Goal: Task Accomplishment & Management: Use online tool/utility

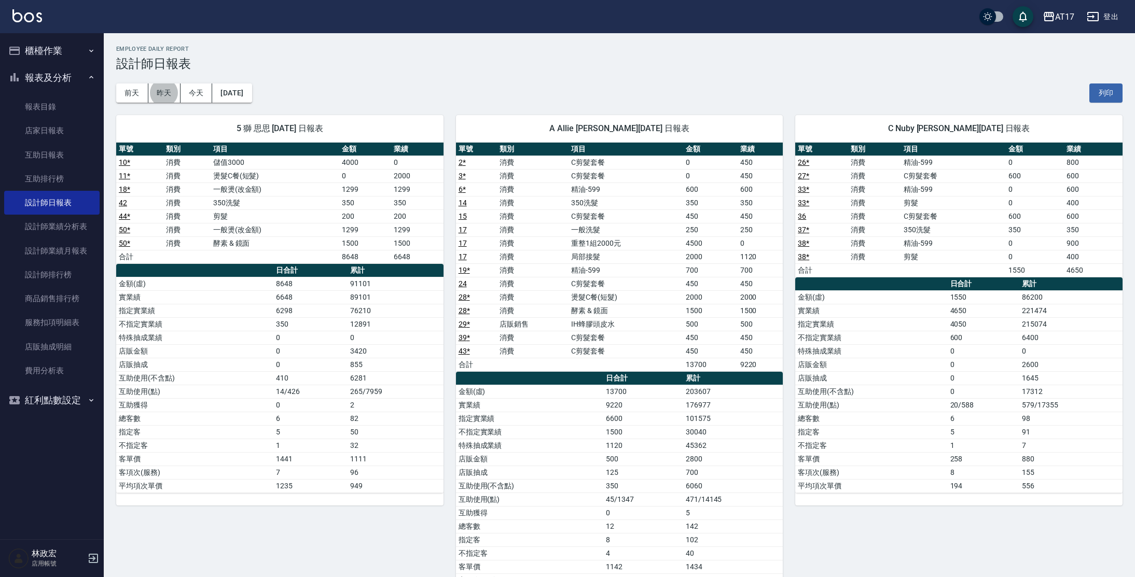
scroll to position [19, 0]
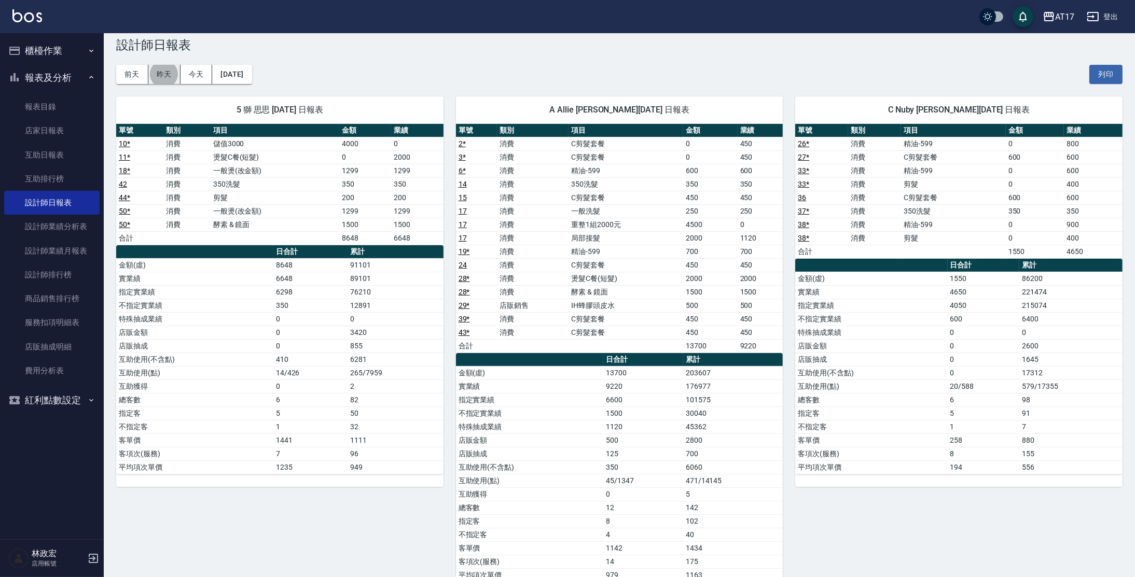
click at [160, 74] on button "昨天" at bounding box center [164, 74] width 32 height 19
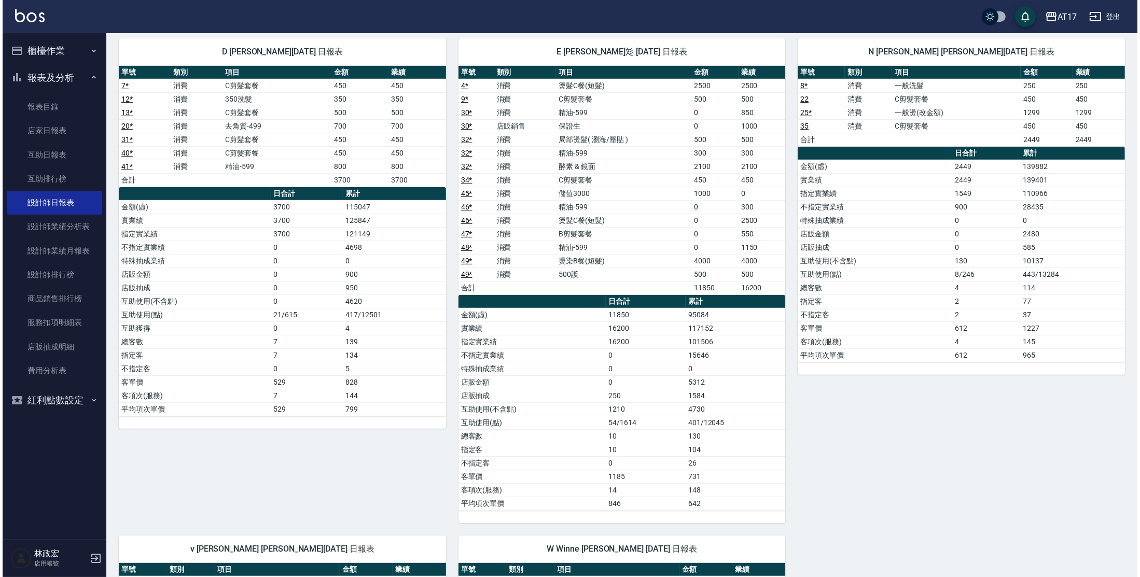
scroll to position [0, 0]
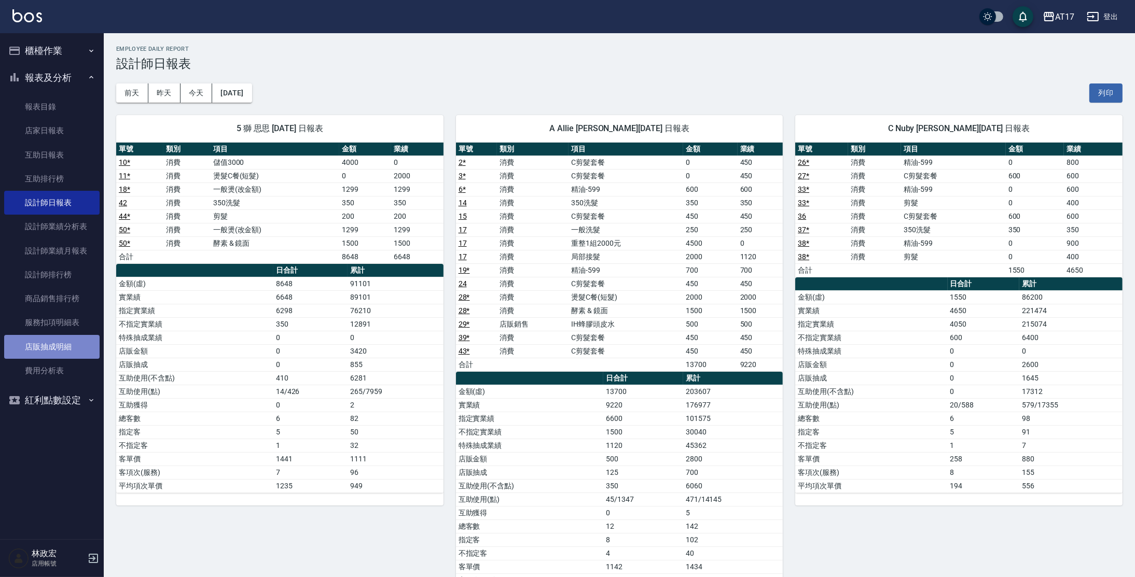
click at [53, 350] on link "店販抽成明細" at bounding box center [51, 347] width 95 height 24
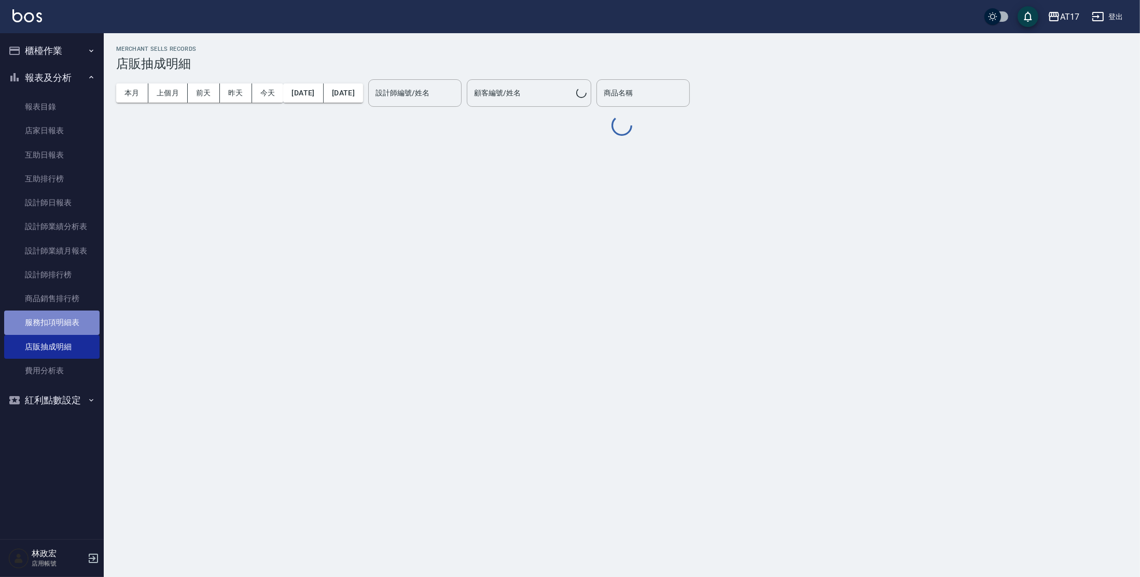
click at [60, 315] on link "服務扣項明細表" at bounding box center [51, 323] width 95 height 24
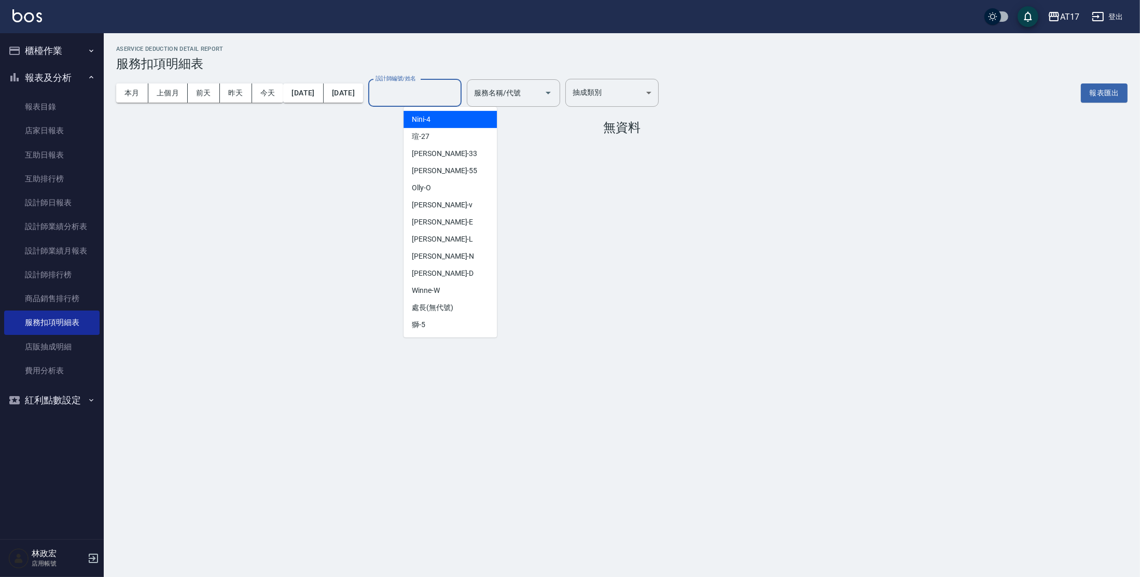
drag, startPoint x: 467, startPoint y: 91, endPoint x: 490, endPoint y: 128, distance: 43.8
click at [457, 91] on input "設計師編號/姓名" at bounding box center [415, 93] width 84 height 18
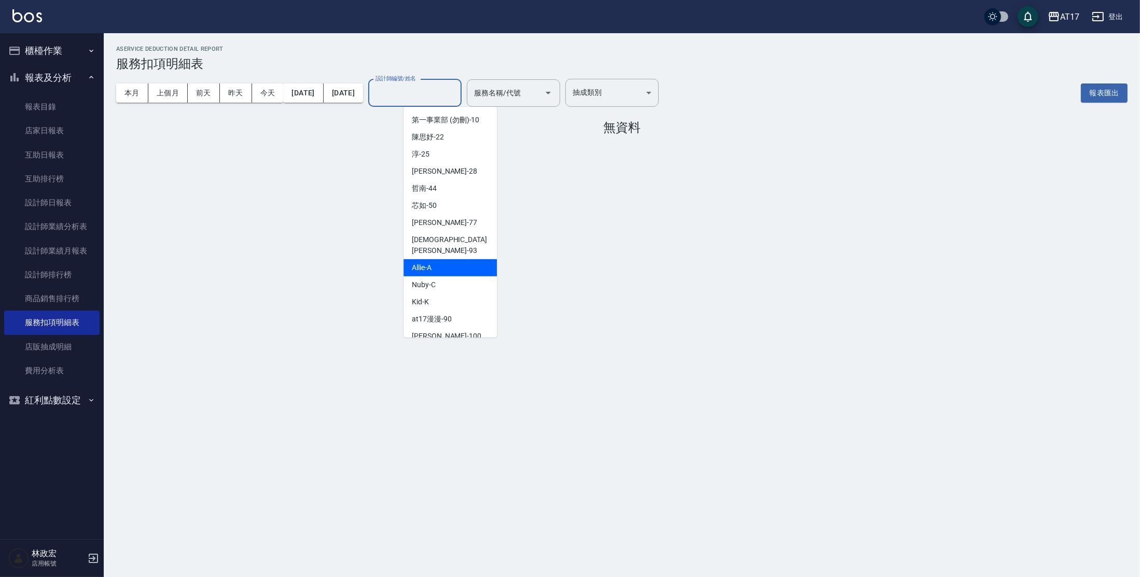
drag, startPoint x: 451, startPoint y: 247, endPoint x: 451, endPoint y: 254, distance: 6.8
click at [451, 254] on ul "Nini -4 [PERSON_NAME] -27 家瑜 -33 [PERSON_NAME] -55 Olly -O [PERSON_NAME] -v [PE…" at bounding box center [450, 222] width 93 height 231
click at [454, 259] on div "Allie -A" at bounding box center [450, 267] width 93 height 17
type input "Allie-A"
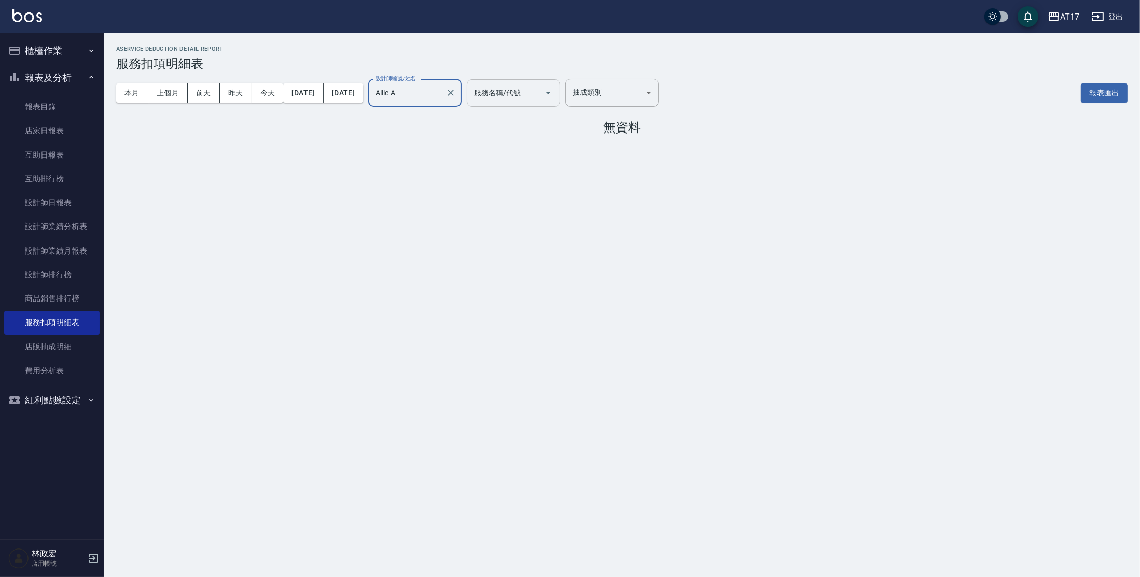
click at [556, 102] on div at bounding box center [548, 92] width 16 height 27
click at [557, 100] on button "Open" at bounding box center [548, 93] width 17 height 17
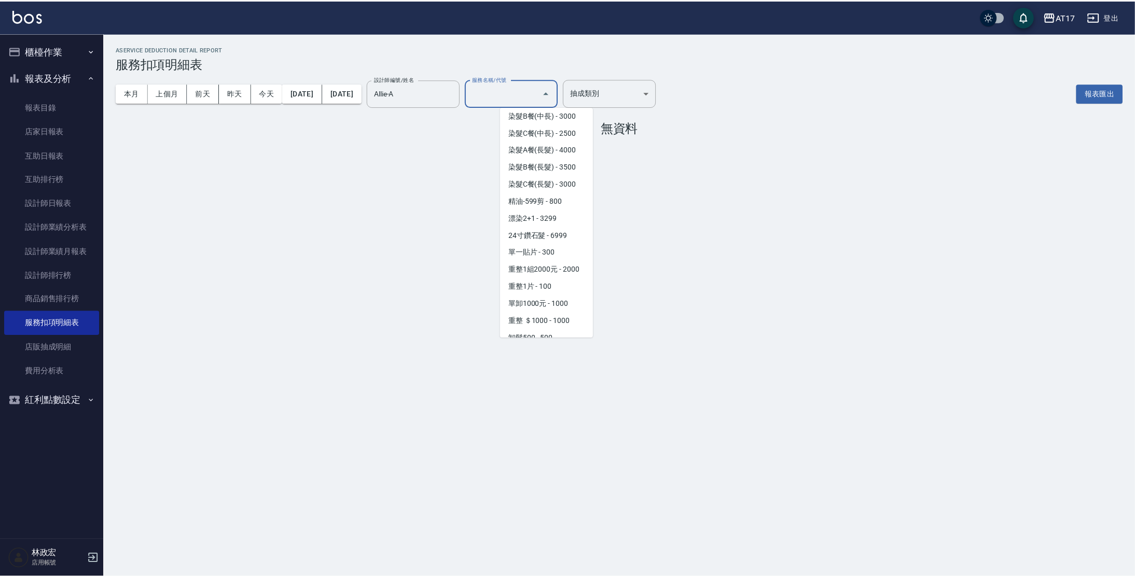
scroll to position [1043, 0]
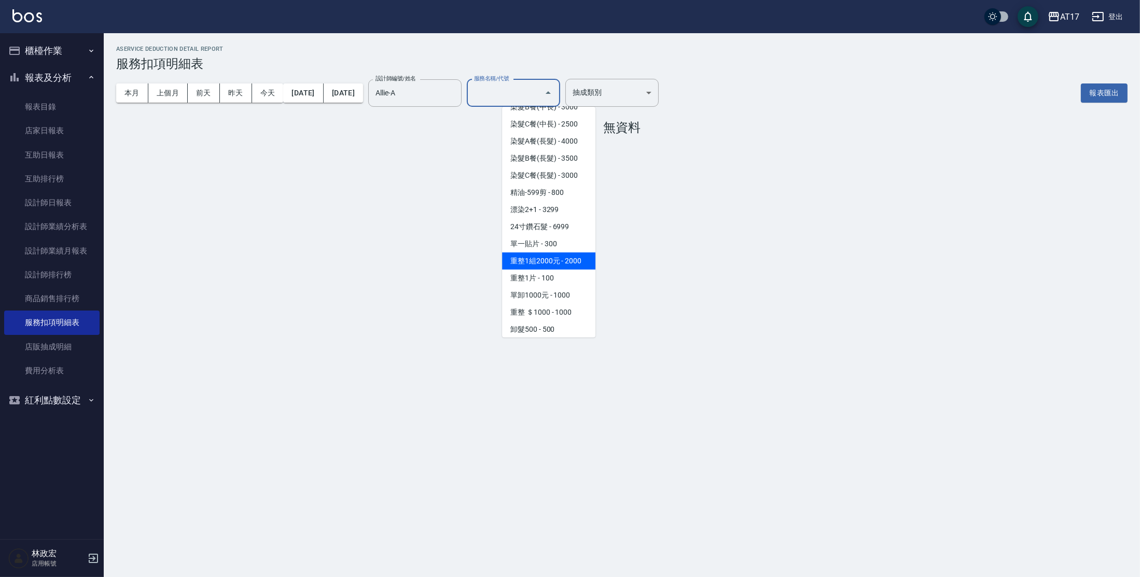
click at [578, 270] on span "重整1組2000元 - 2000" at bounding box center [548, 261] width 93 height 17
type input "重整1組2000元(7006)"
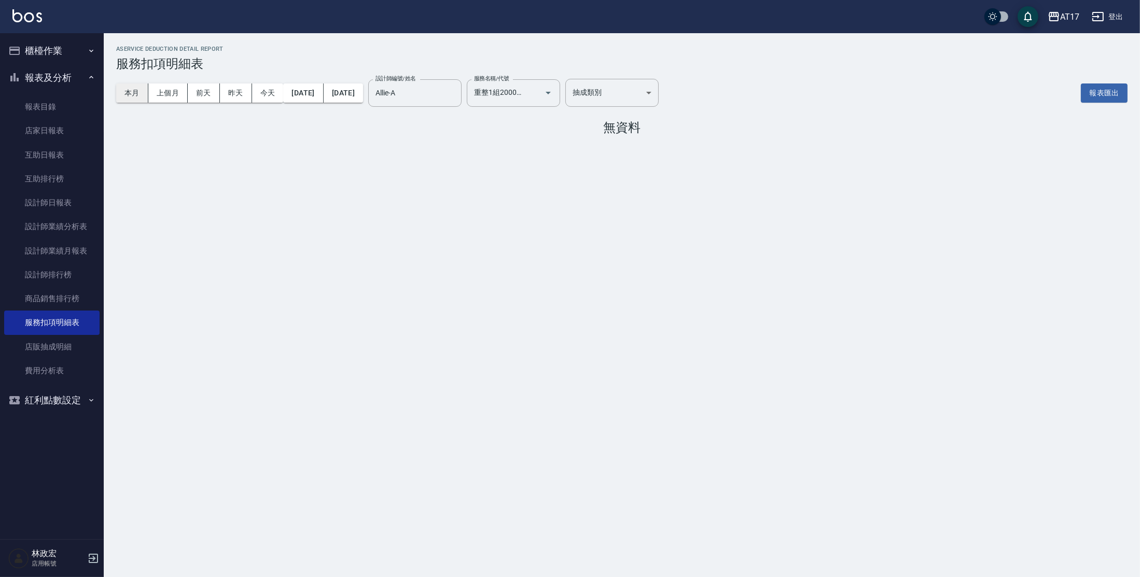
drag, startPoint x: 149, startPoint y: 94, endPoint x: 143, endPoint y: 99, distance: 7.5
click at [143, 99] on div "本月 上個月 [DATE] [DATE] [DATE]" at bounding box center [199, 93] width 167 height 19
click at [143, 98] on button "本月" at bounding box center [132, 93] width 32 height 19
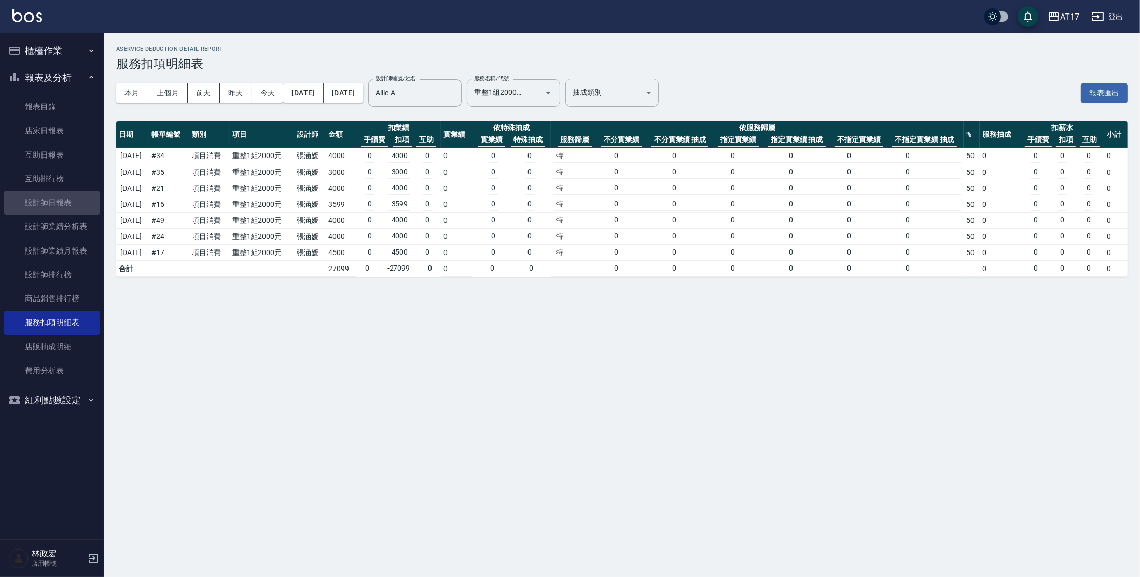
drag, startPoint x: 69, startPoint y: 203, endPoint x: 112, endPoint y: 182, distance: 48.3
click at [69, 203] on link "設計師日報表" at bounding box center [51, 203] width 95 height 24
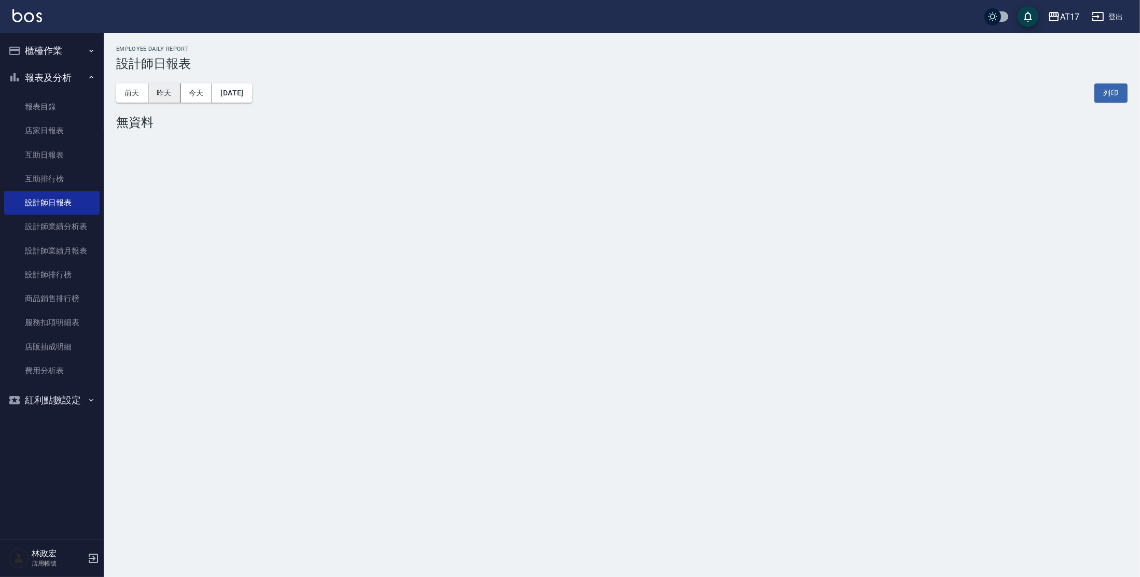
click at [161, 98] on button "昨天" at bounding box center [164, 93] width 32 height 19
